Goal: Task Accomplishment & Management: Manage account settings

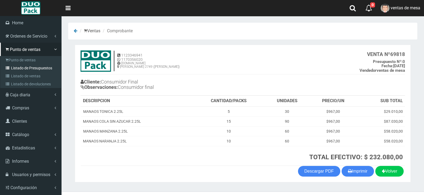
scroll to position [11, 0]
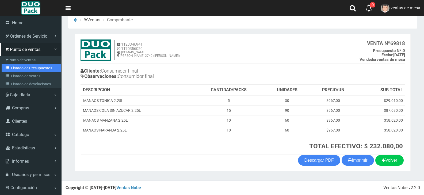
click at [25, 68] on link "Listado de Presupuestos" at bounding box center [32, 68] width 60 height 8
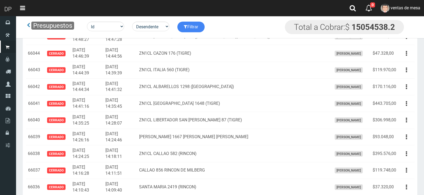
scroll to position [2621, 0]
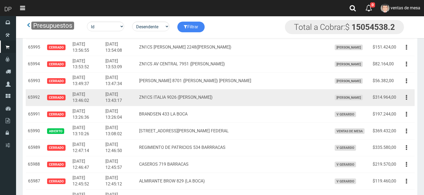
click at [395, 97] on td "$314.964,00" at bounding box center [384, 98] width 28 height 17
drag, startPoint x: 401, startPoint y: 97, endPoint x: 403, endPoint y: 99, distance: 3.2
click at [401, 97] on button "button" at bounding box center [406, 97] width 12 height 9
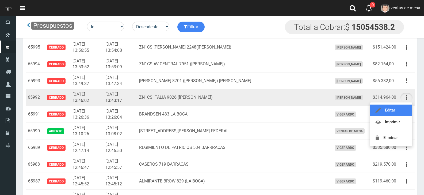
click at [403, 106] on link "Editar" at bounding box center [391, 111] width 42 height 12
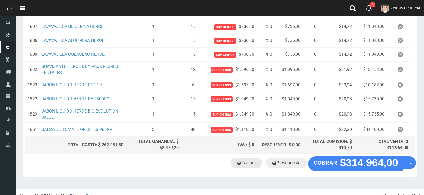
scroll to position [134, 0]
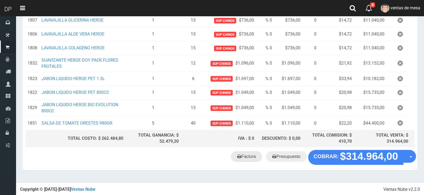
click at [251, 160] on link "Factura" at bounding box center [246, 157] width 31 height 11
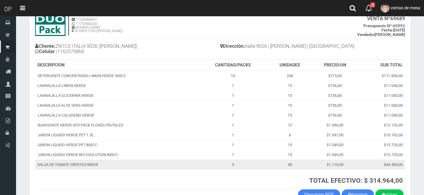
scroll to position [27, 0]
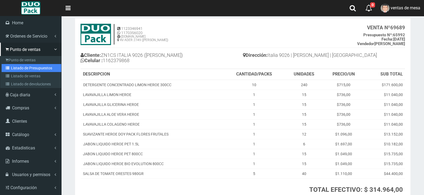
click at [6, 65] on link "Listado de Presupuestos" at bounding box center [32, 68] width 60 height 8
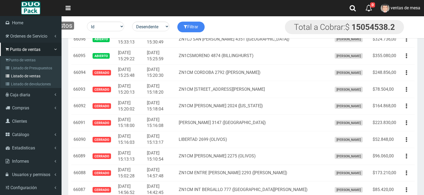
scroll to position [966, 0]
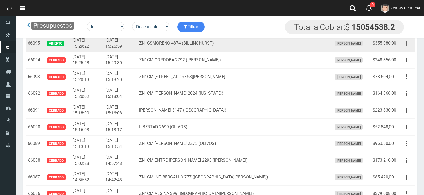
click at [405, 43] on button "button" at bounding box center [406, 43] width 12 height 9
click at [249, 51] on td "ZN1CSMORENO 4874 (BILLINGHURST)" at bounding box center [233, 43] width 193 height 17
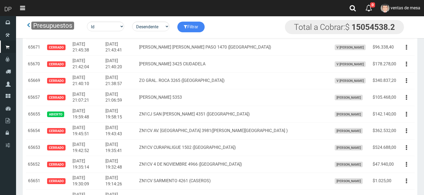
scroll to position [911, 0]
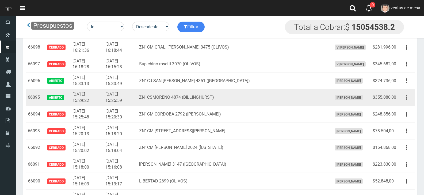
click at [407, 93] on td "Editar Imprimir Eliminar" at bounding box center [406, 97] width 16 height 17
click at [407, 97] on button "button" at bounding box center [406, 97] width 12 height 9
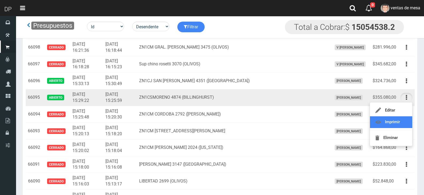
click at [406, 119] on link "Imprimir" at bounding box center [391, 123] width 42 height 12
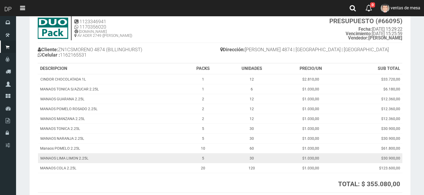
scroll to position [27, 0]
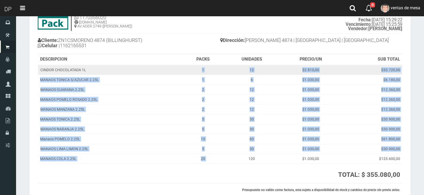
drag, startPoint x: 226, startPoint y: 156, endPoint x: 190, endPoint y: 71, distance: 92.1
click at [190, 71] on tbody "CINDOR CHOCOLATADA 1L 1 12 $2.810,00 $33.720,00 MANAOS TONICA S/AZUCAR 2.25L 1 …" at bounding box center [220, 114] width 364 height 99
click at [190, 71] on td "1" at bounding box center [203, 70] width 40 height 10
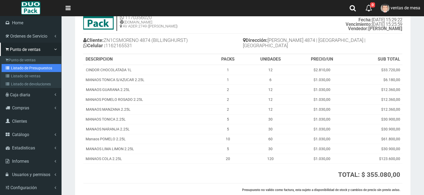
click at [24, 70] on link "Listado de Presupuestos" at bounding box center [32, 68] width 60 height 8
